Goal: Transaction & Acquisition: Book appointment/travel/reservation

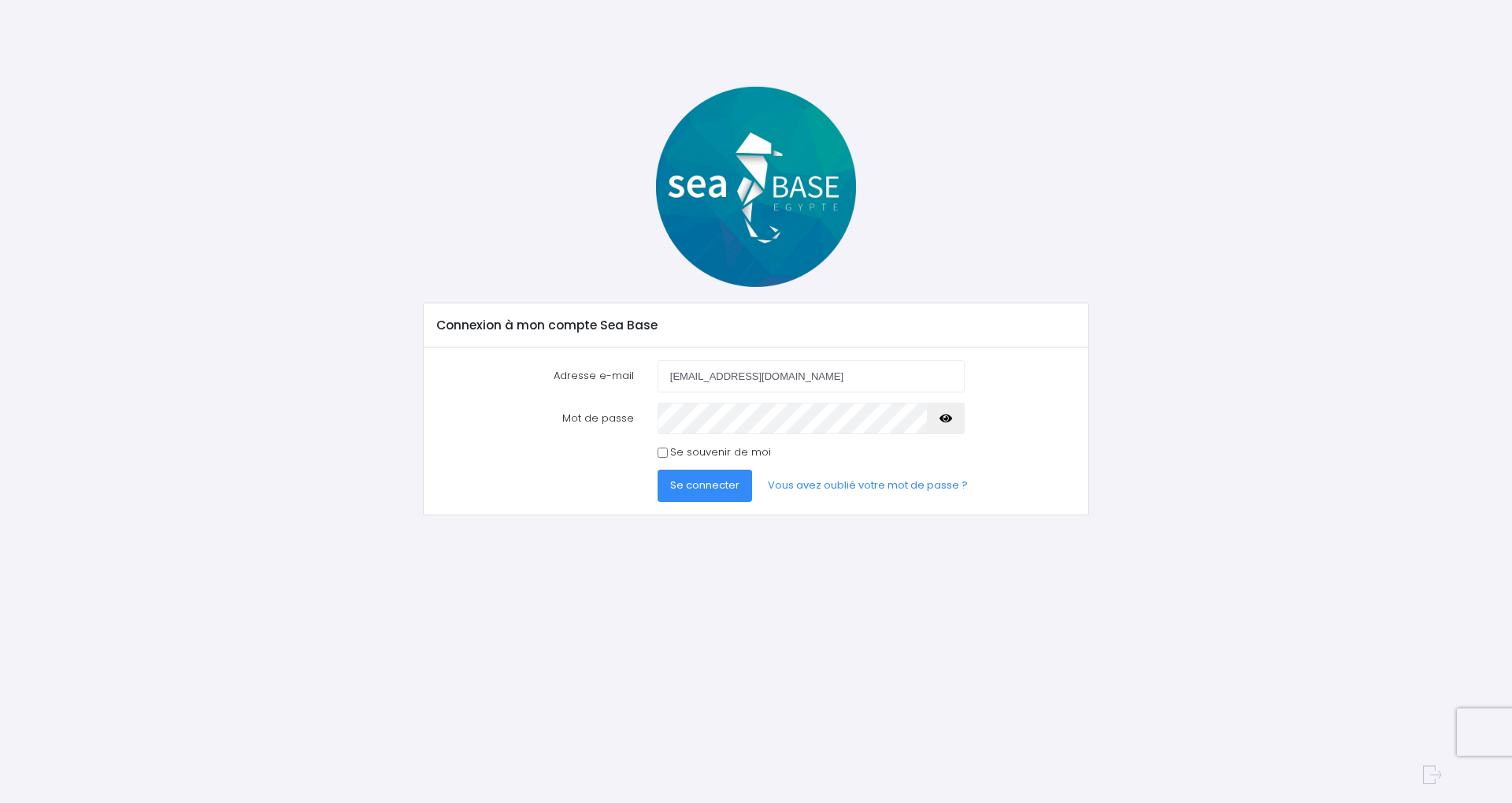
type input "[EMAIL_ADDRESS][DOMAIN_NAME]"
click at [945, 406] on button "button" at bounding box center [946, 418] width 38 height 31
click at [695, 486] on span "Se connecter" at bounding box center [705, 484] width 69 height 15
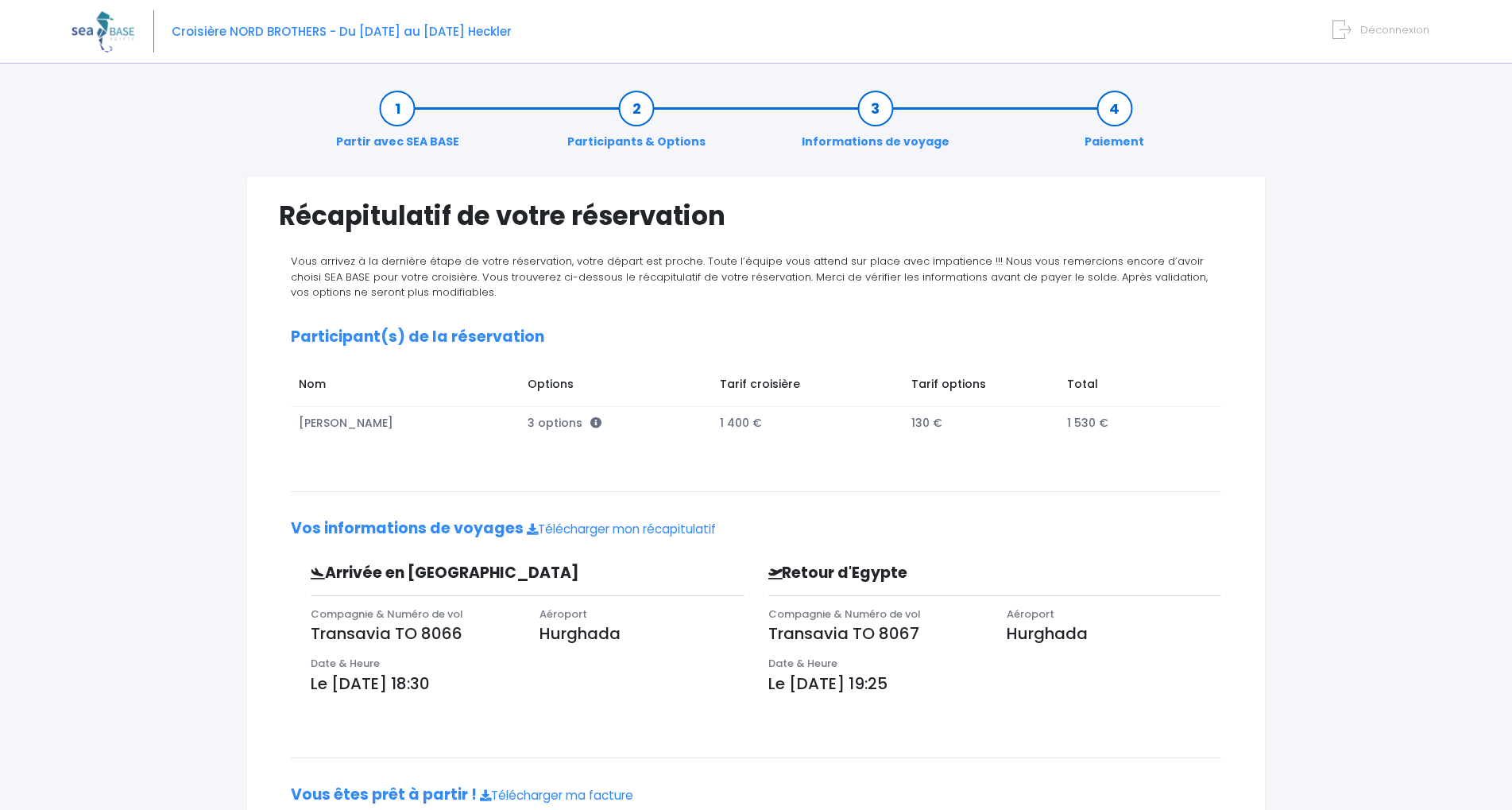
click at [772, 304] on div "Vous arrivez à la dernière étape de votre réservation, votre départ est proche.…" at bounding box center [756, 553] width 954 height 599
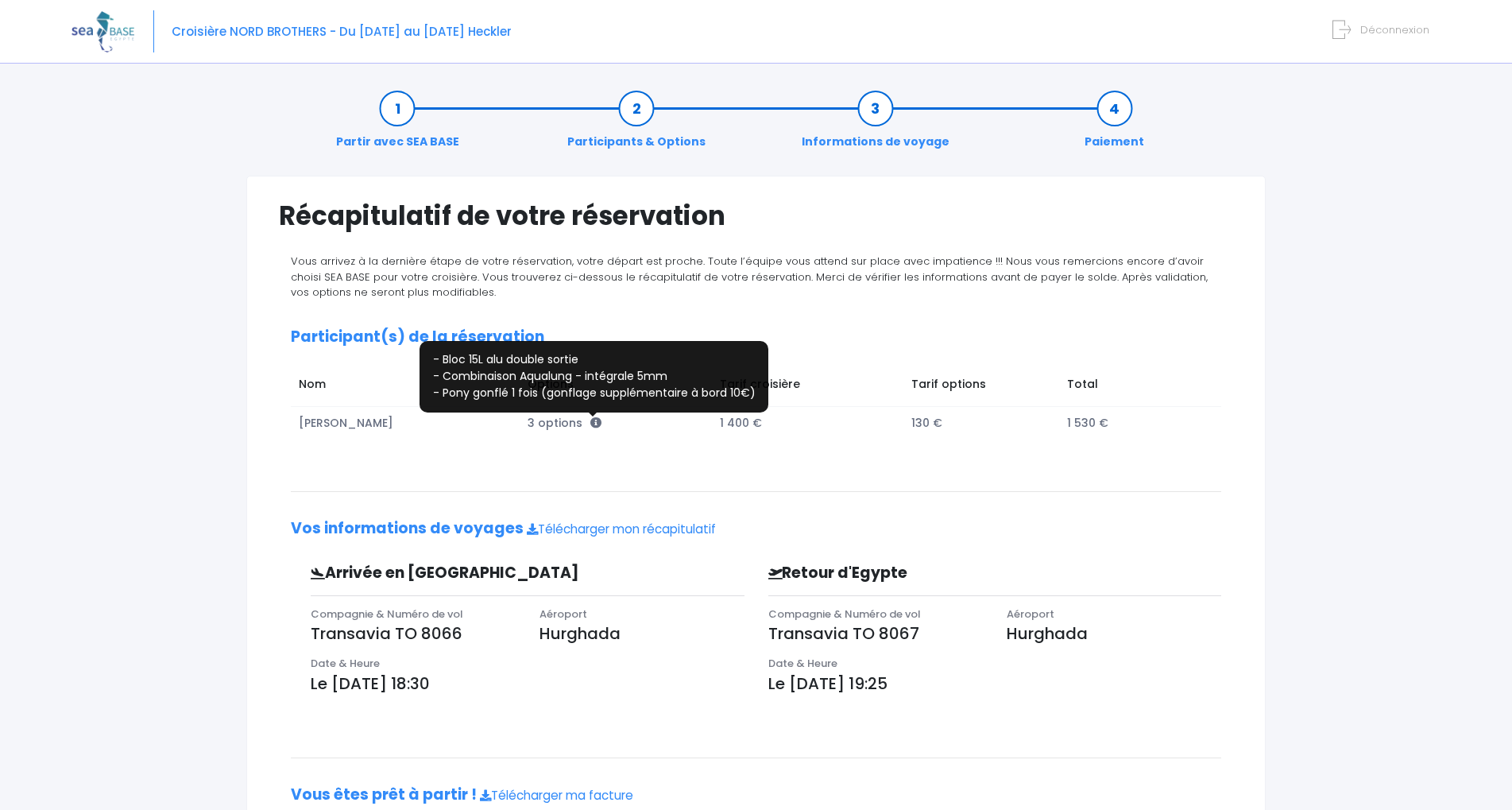
click at [591, 419] on icon at bounding box center [596, 422] width 11 height 11
click at [590, 422] on icon at bounding box center [596, 422] width 11 height 11
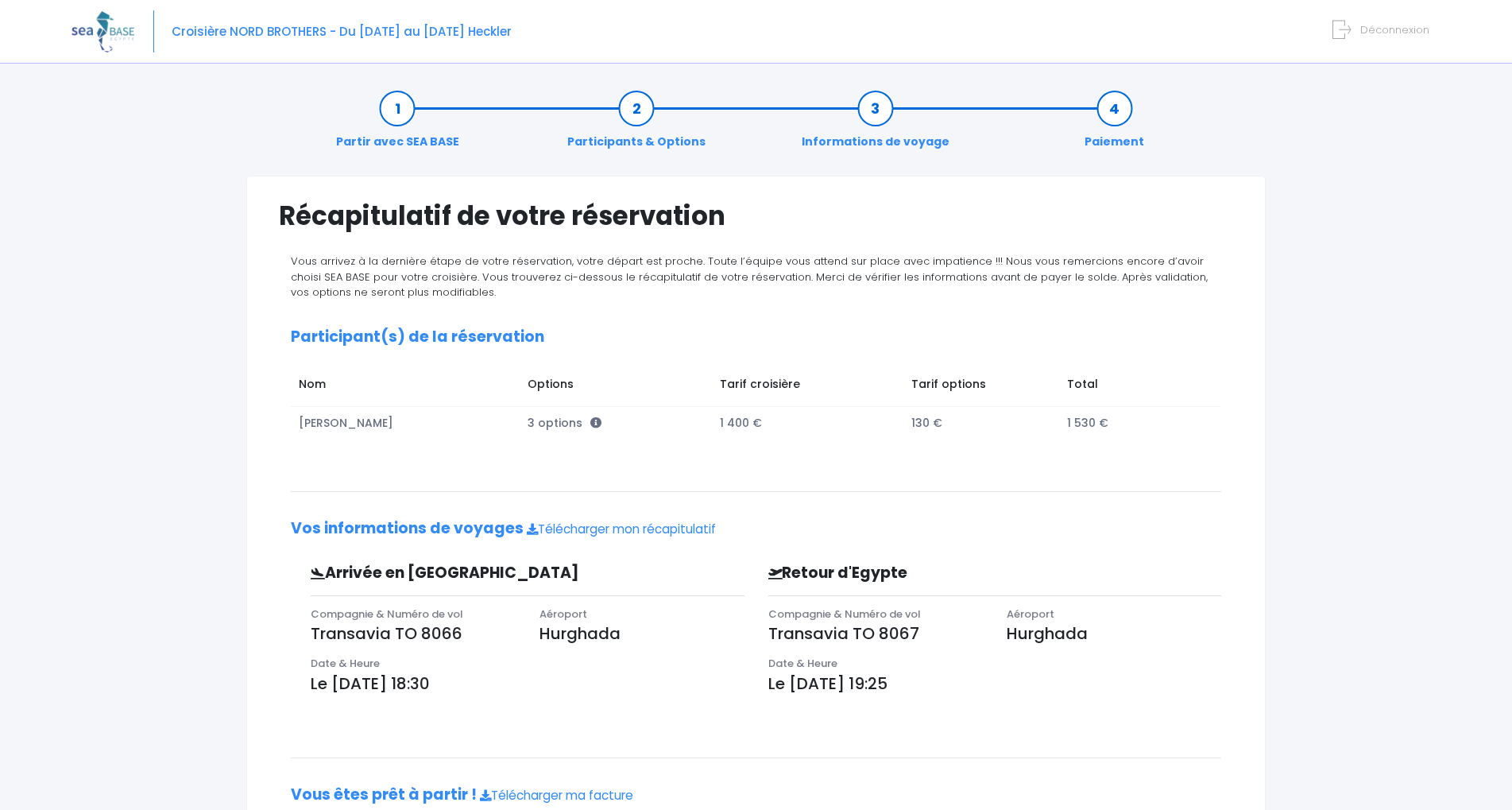
scroll to position [109, 0]
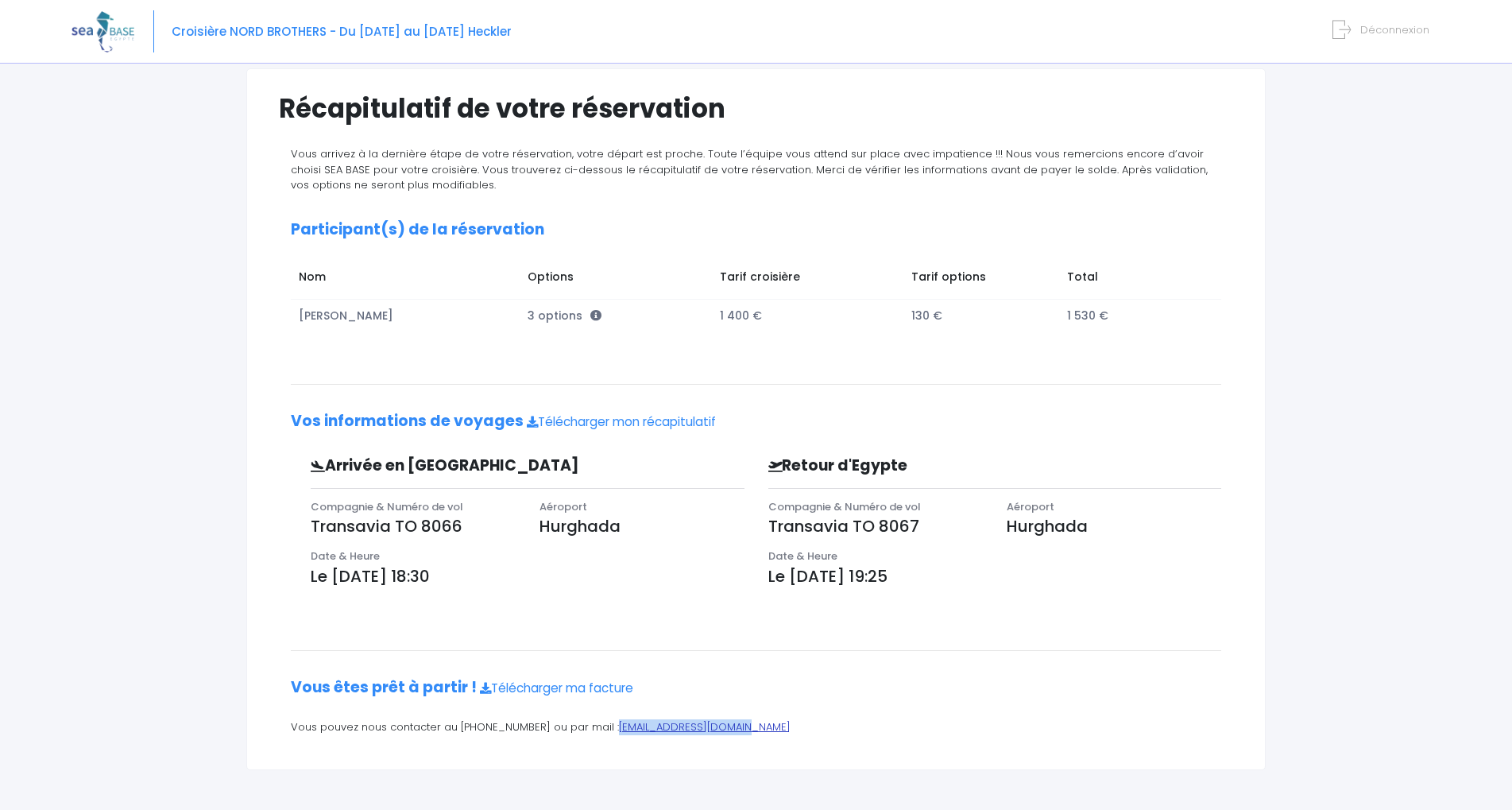
drag, startPoint x: 731, startPoint y: 726, endPoint x: 590, endPoint y: 732, distance: 141.1
click at [590, 732] on p "Vous pouvez nous contacter au 07 70 25 31 12 ou par mail : contact@redseabase.c…" at bounding box center [756, 727] width 930 height 16
copy link "contact@redseabase.com"
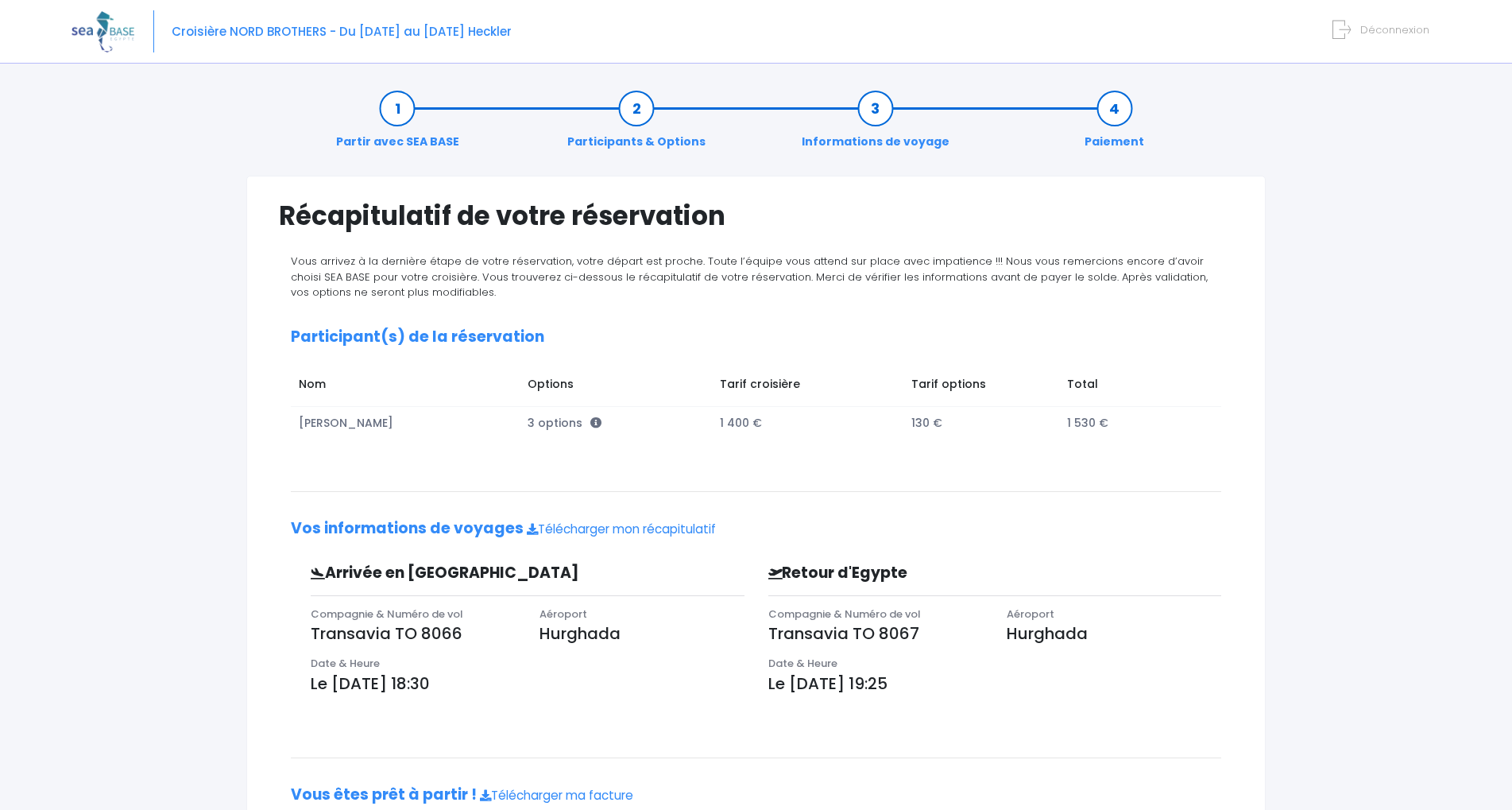
drag, startPoint x: 530, startPoint y: 31, endPoint x: 475, endPoint y: 31, distance: 55.0
click at [475, 31] on div "Croisière NORD BROTHERS - Du 01/11/25 au 08/11/25 Heckler Déconnexion" at bounding box center [744, 31] width 1345 height 64
copy div "Croisière NORD BROTHERS - Du 01/11/25 au 08/11/25"
